Goal: Transaction & Acquisition: Download file/media

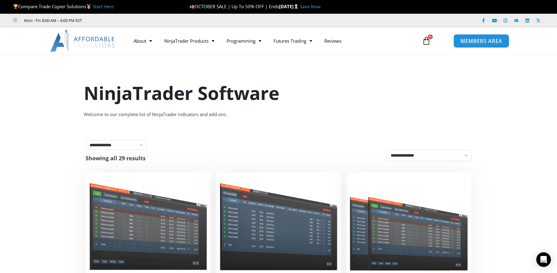
click at [490, 39] on span "MEMBERS AREA" at bounding box center [481, 40] width 42 height 5
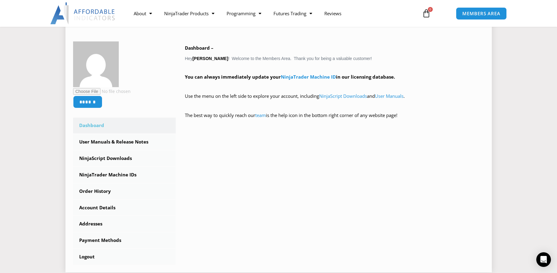
scroll to position [122, 0]
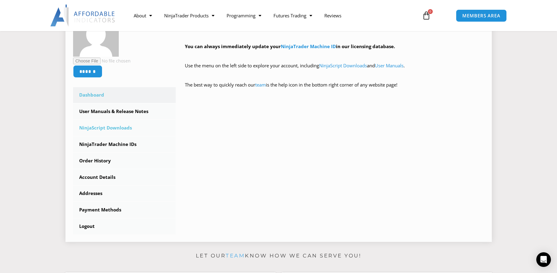
click at [106, 128] on link "NinjaScript Downloads" at bounding box center [124, 128] width 103 height 16
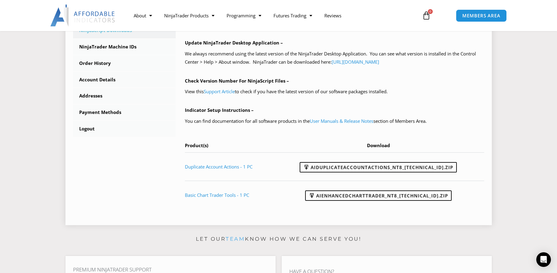
scroll to position [244, 0]
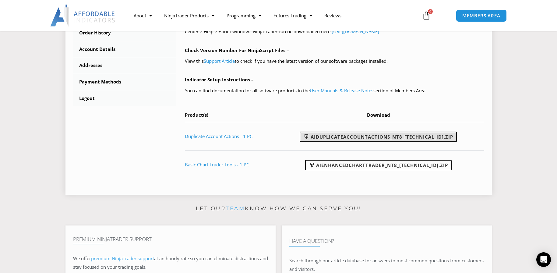
click at [382, 136] on link "AIDuplicateAccountActions_NT8_25.10.2.1.zip" at bounding box center [378, 137] width 157 height 10
drag, startPoint x: 476, startPoint y: 66, endPoint x: 482, endPoint y: 25, distance: 41.5
click at [474, 63] on div "NinjaScript Download & Installation – Please read everything for a complete und…" at bounding box center [334, 30] width 299 height 295
